Goal: Use online tool/utility: Utilize a website feature to perform a specific function

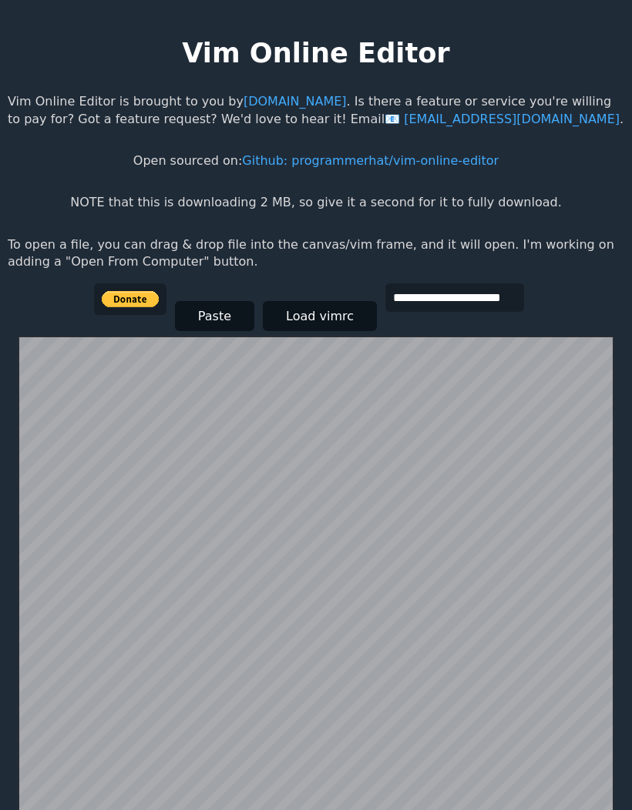
click at [326, 313] on button "Load vimrc" at bounding box center [320, 316] width 114 height 30
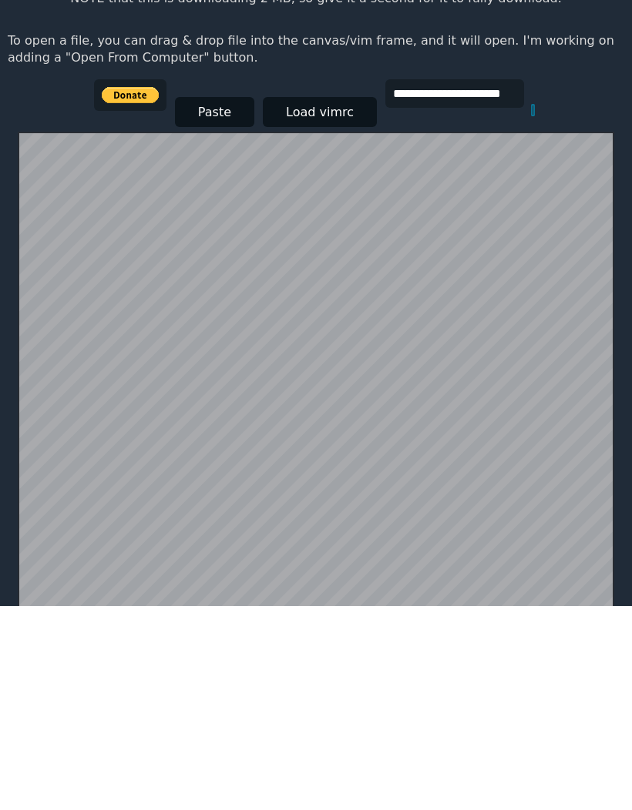
scroll to position [39, 0]
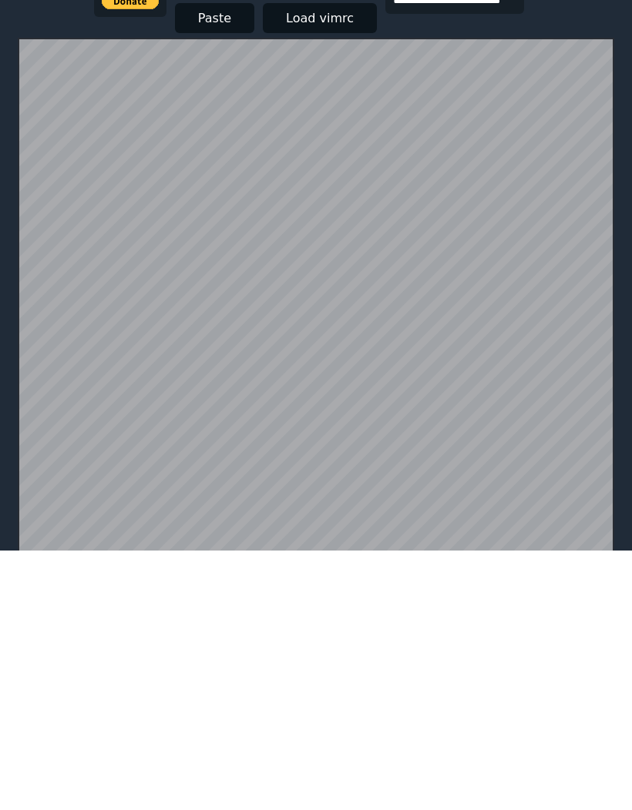
click at [330, 263] on button "Load vimrc" at bounding box center [320, 278] width 114 height 30
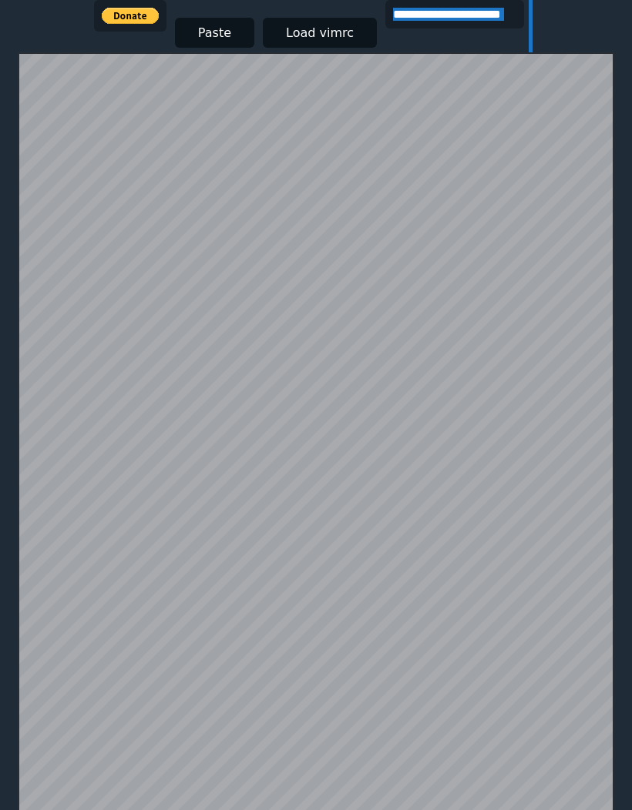
scroll to position [282, 0]
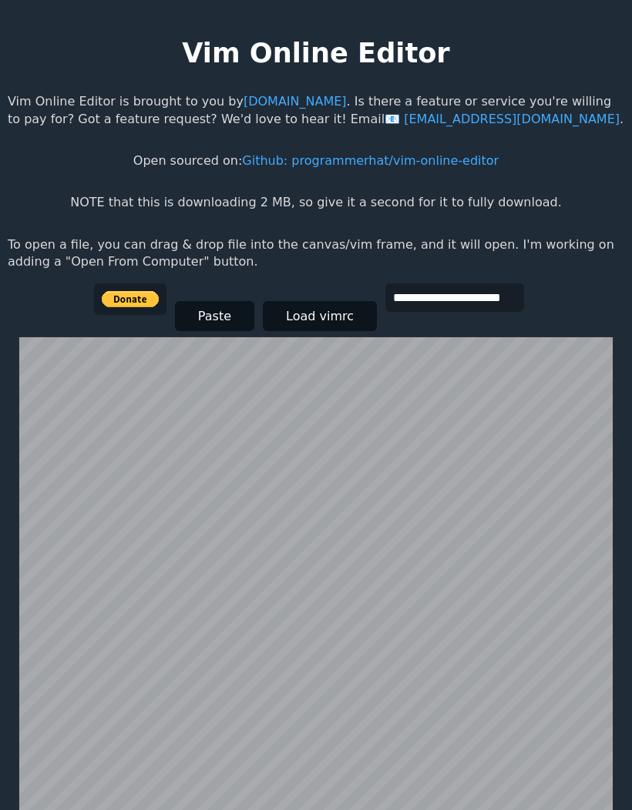
scroll to position [282, 0]
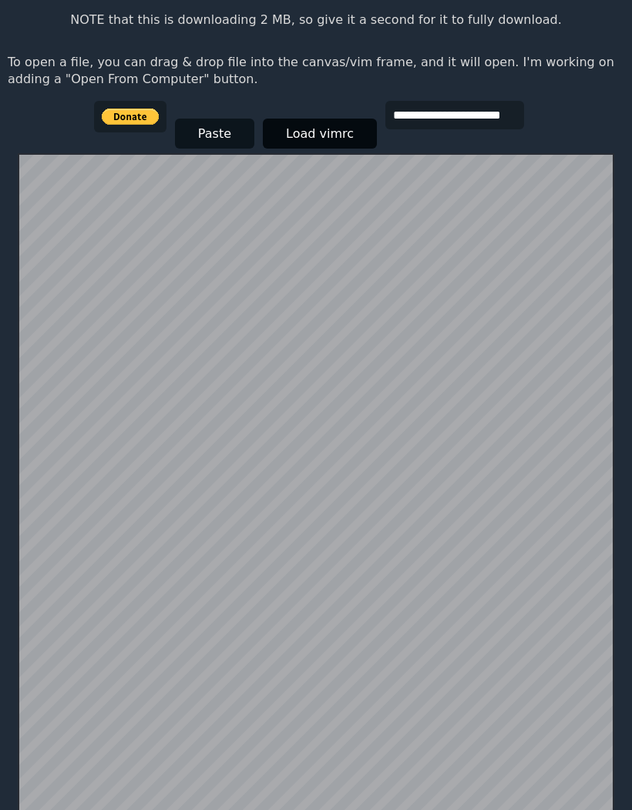
click at [311, 119] on button "Load vimrc" at bounding box center [320, 134] width 114 height 30
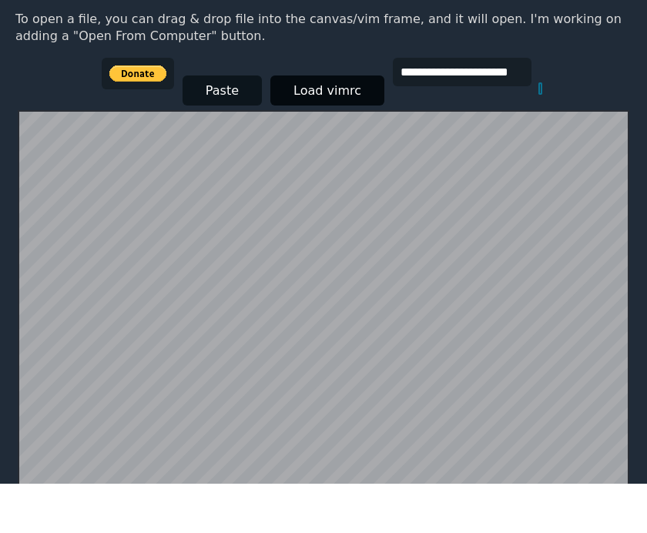
scroll to position [247, 0]
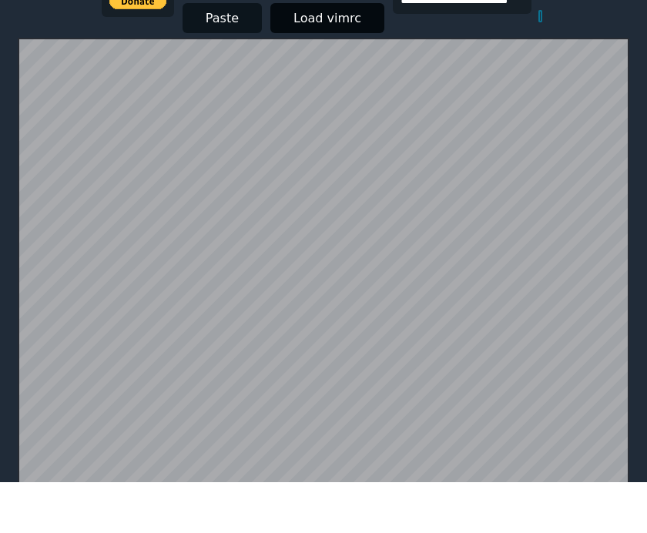
click at [331, 54] on button "Load vimrc" at bounding box center [327, 69] width 114 height 30
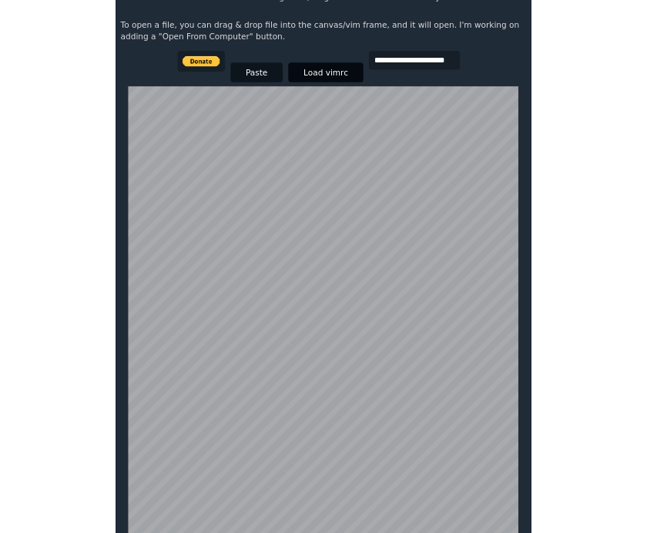
scroll to position [298, 0]
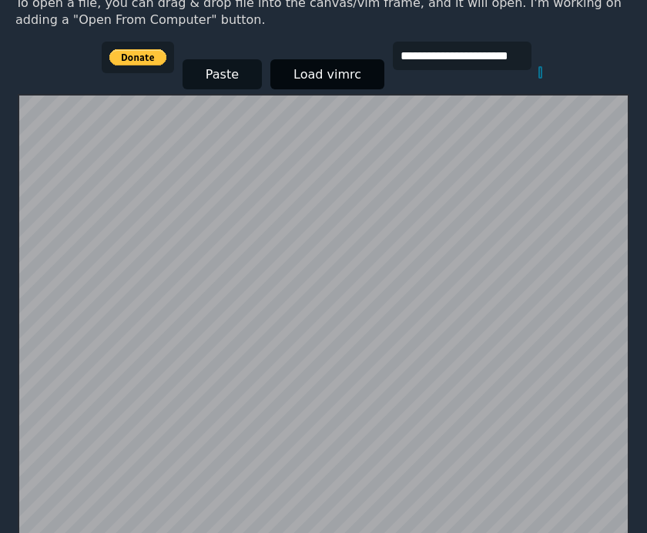
click at [336, 66] on button "Load vimrc" at bounding box center [327, 74] width 114 height 30
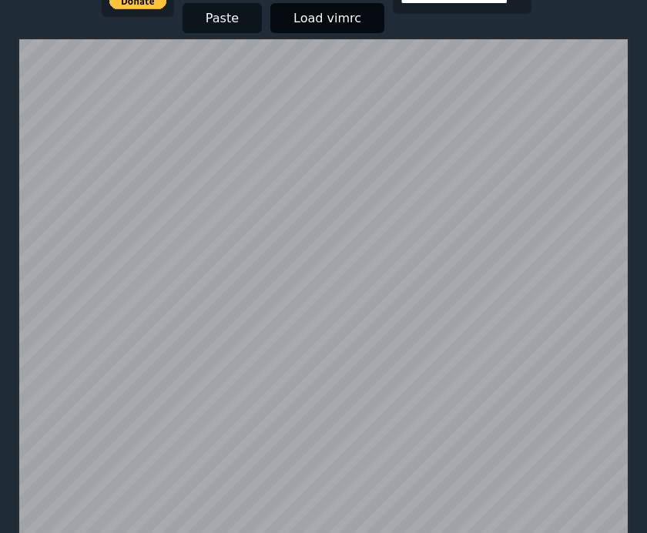
scroll to position [245, 0]
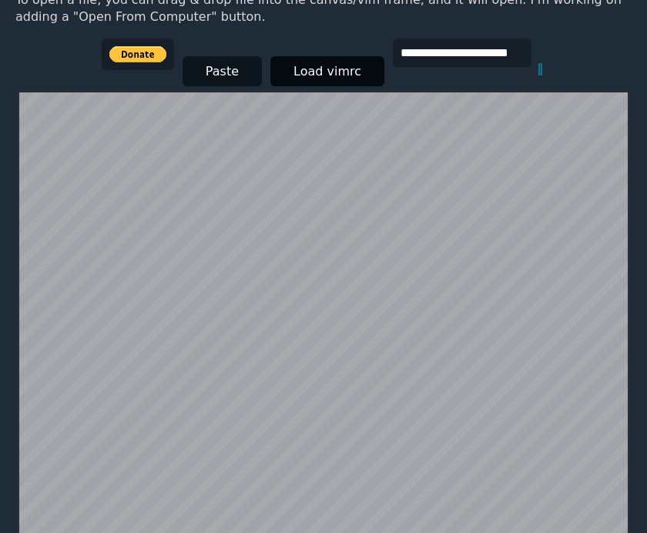
click at [207, 65] on button "Paste" at bounding box center [222, 71] width 79 height 30
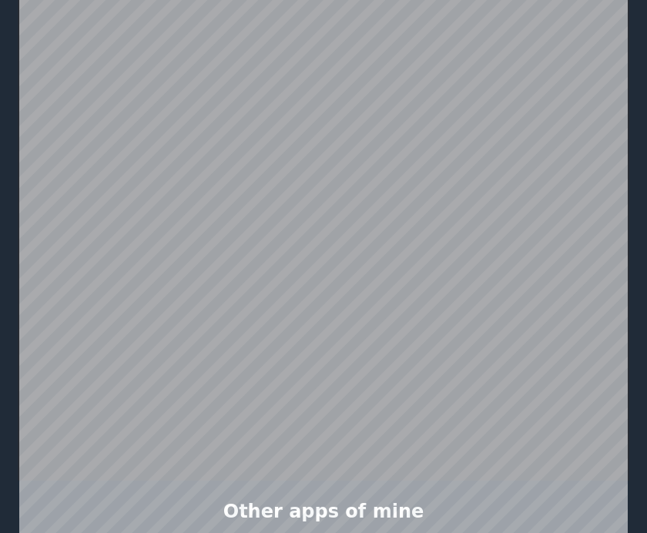
scroll to position [298, 0]
